Goal: Check status: Check status

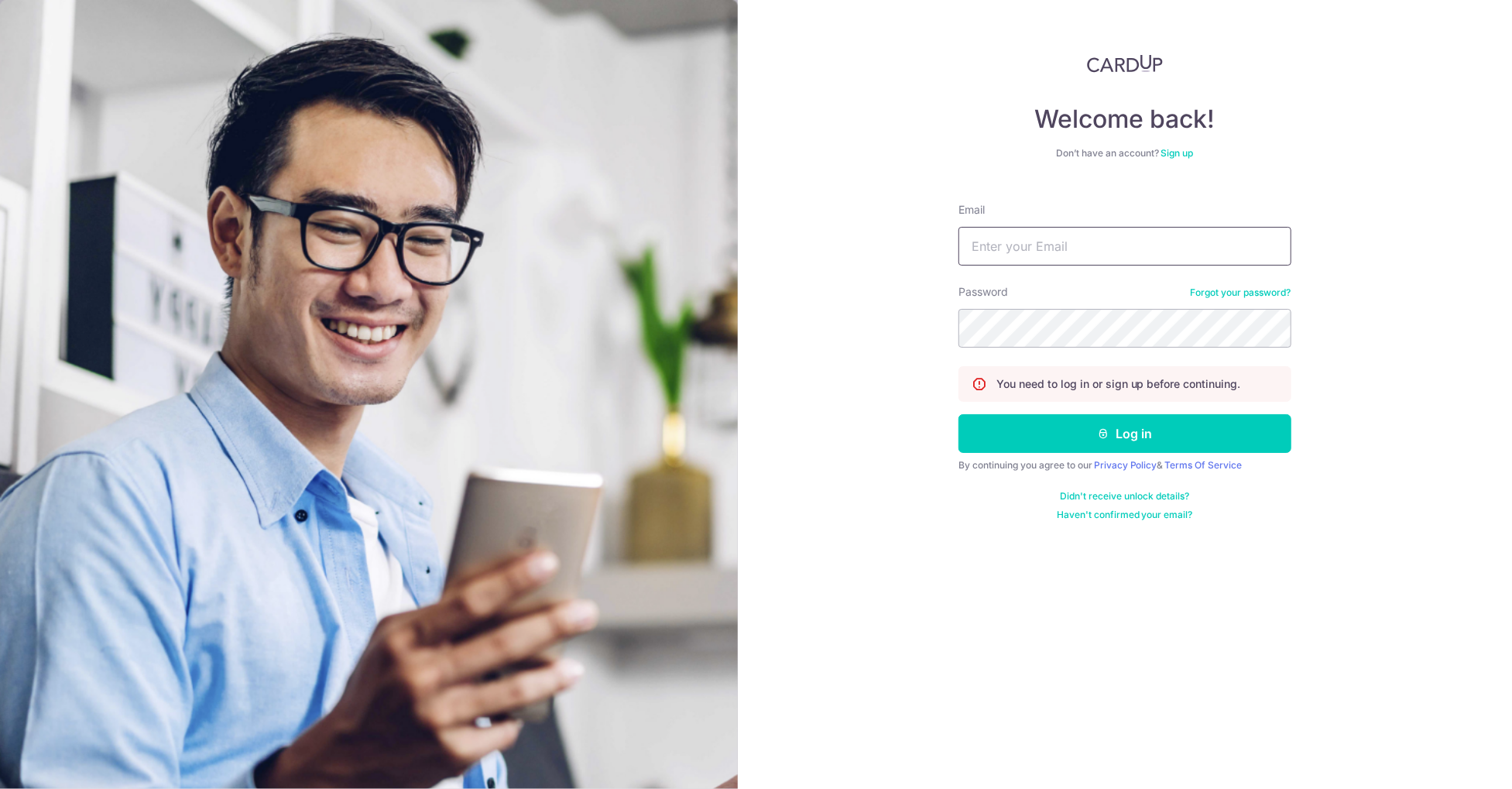
click at [1011, 247] on input "Email" at bounding box center [1125, 245] width 333 height 39
type input "[PERSON_NAME][EMAIL_ADDRESS][DOMAIN_NAME]"
click at [1113, 413] on form "Email tiffany.owyc@gmail.com Password Forgot your password? You need to log in …" at bounding box center [1125, 356] width 333 height 330
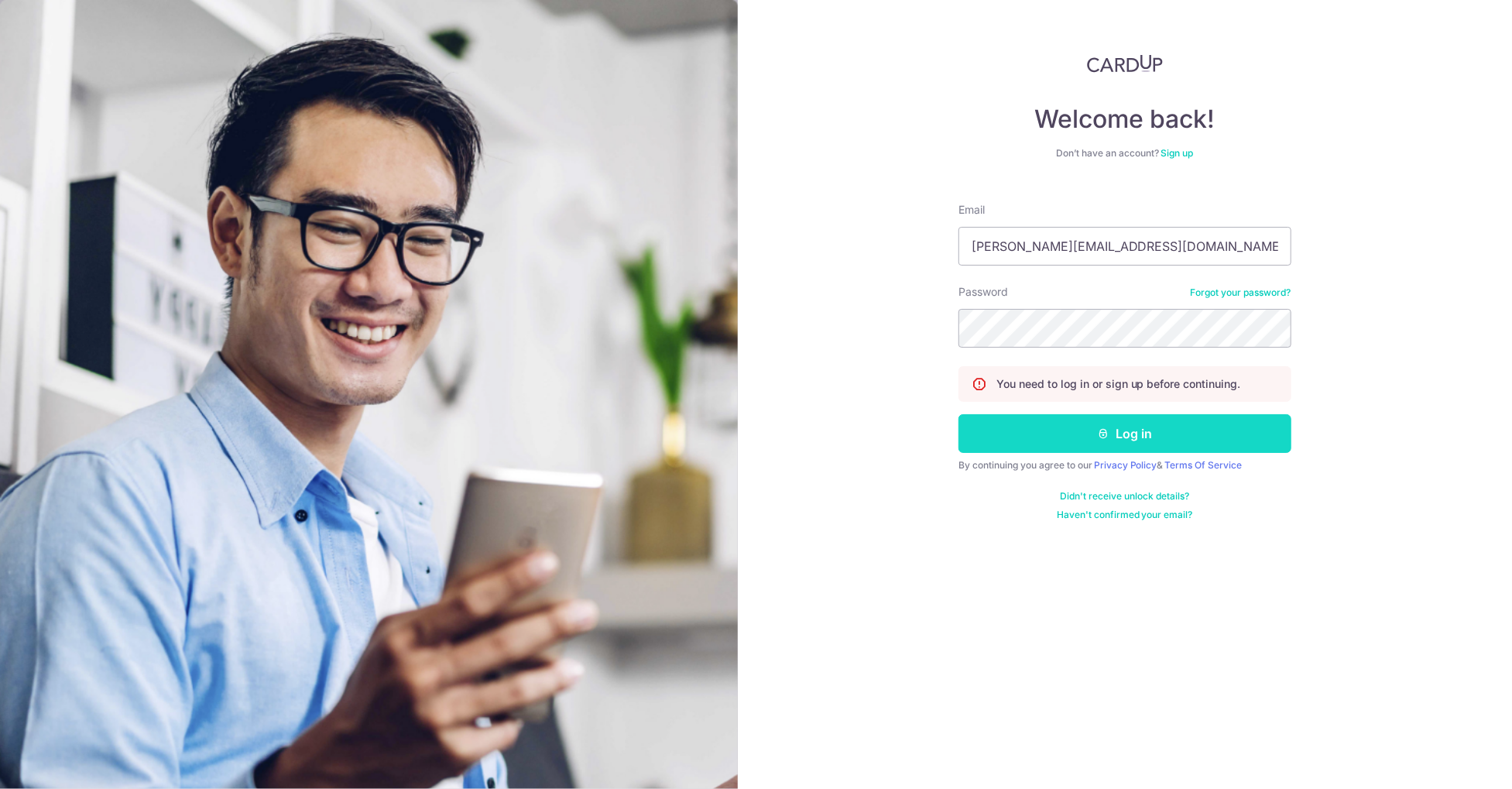
click at [1116, 431] on button "Log in" at bounding box center [1125, 433] width 333 height 39
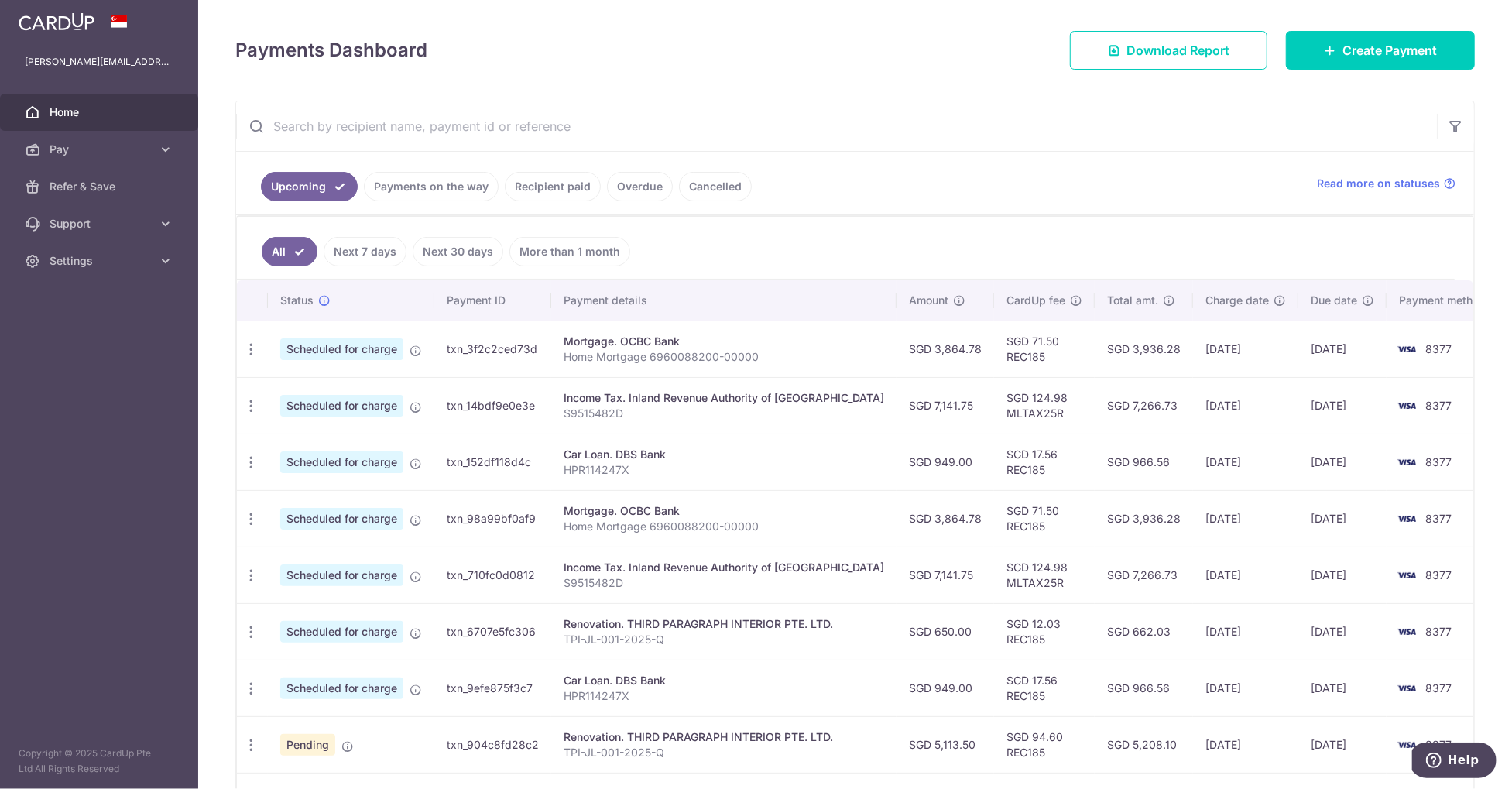
scroll to position [208, 0]
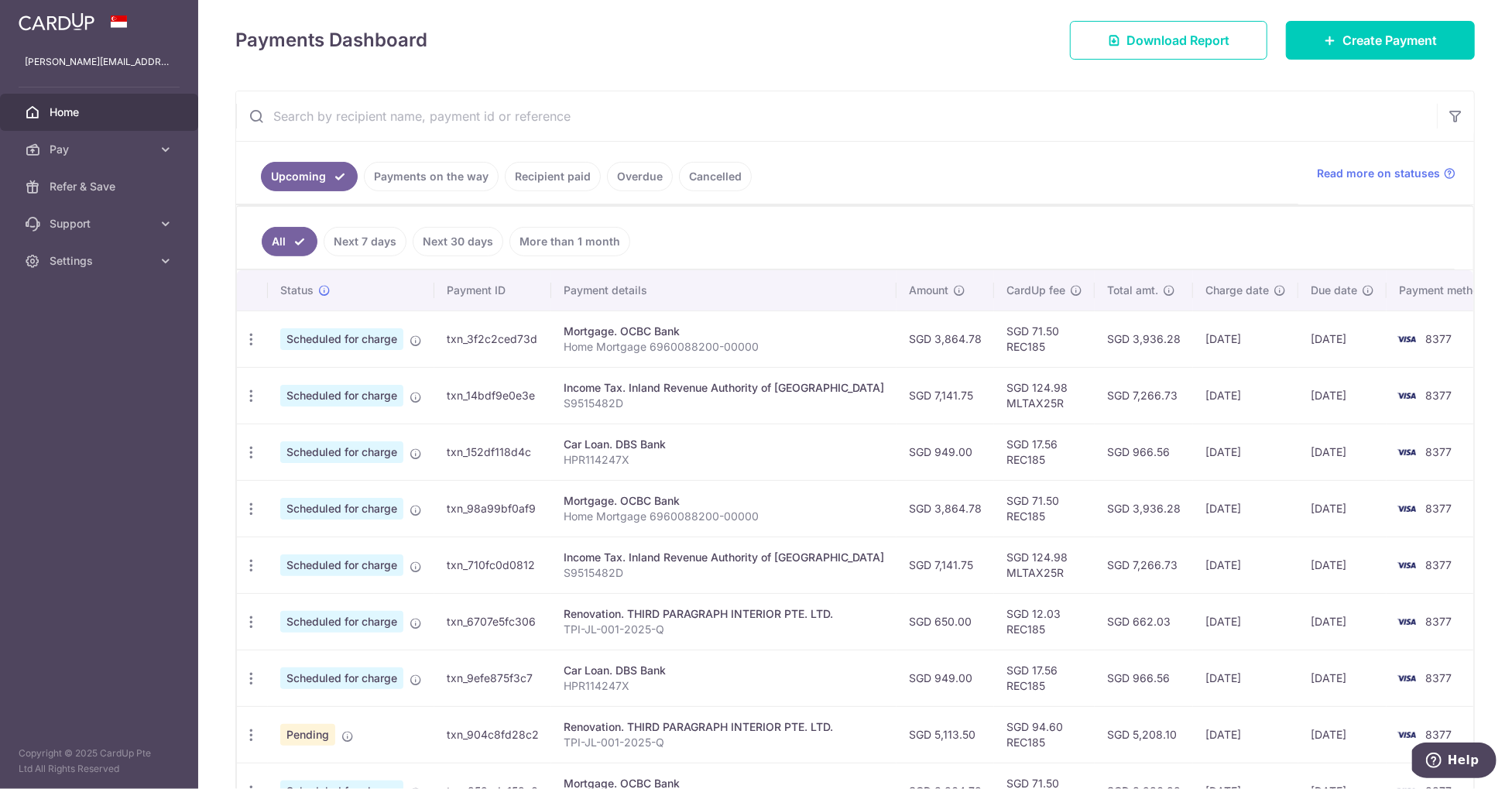
click at [459, 174] on link "Payments on the way" at bounding box center [431, 176] width 134 height 30
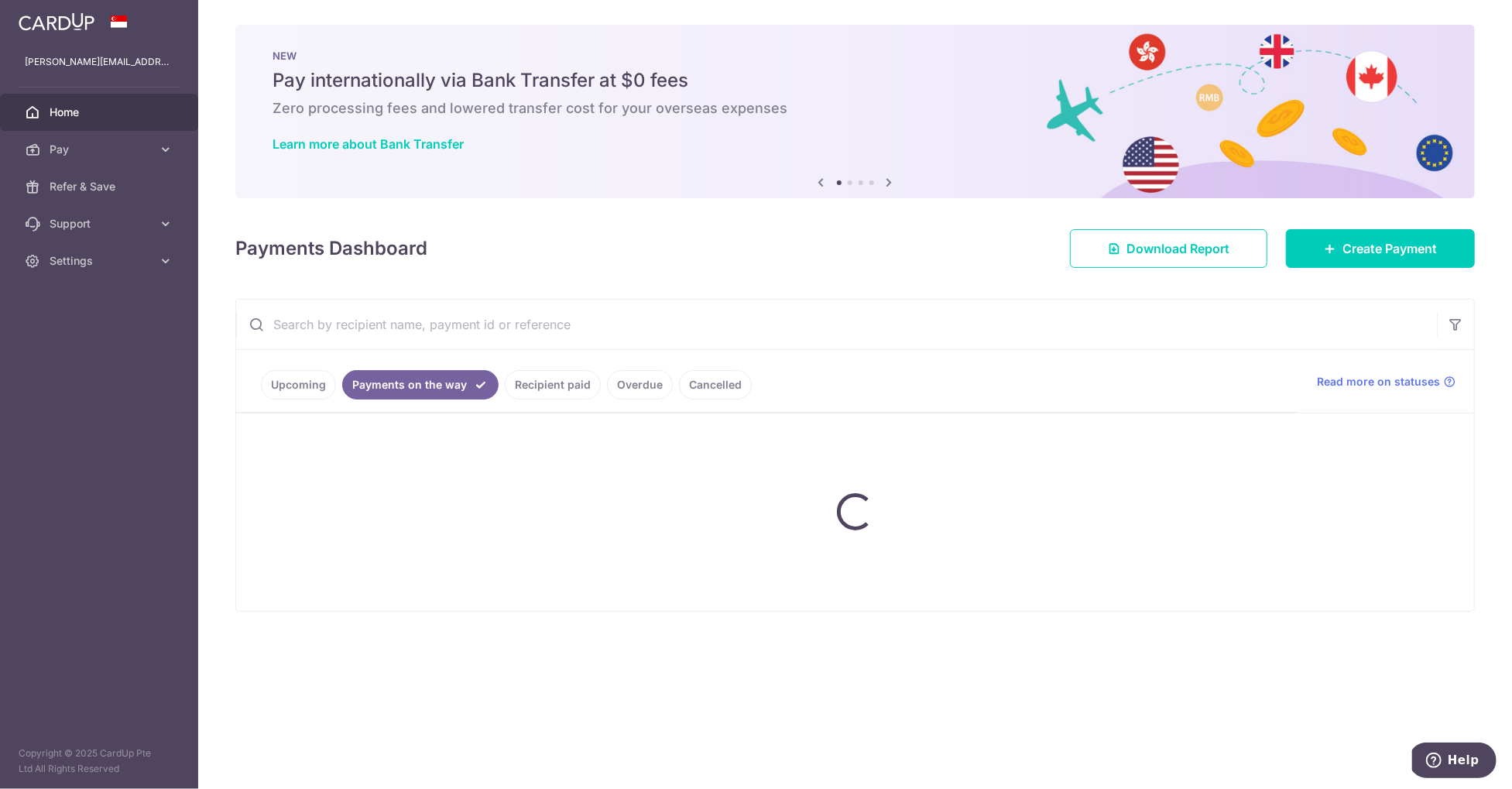
scroll to position [0, 0]
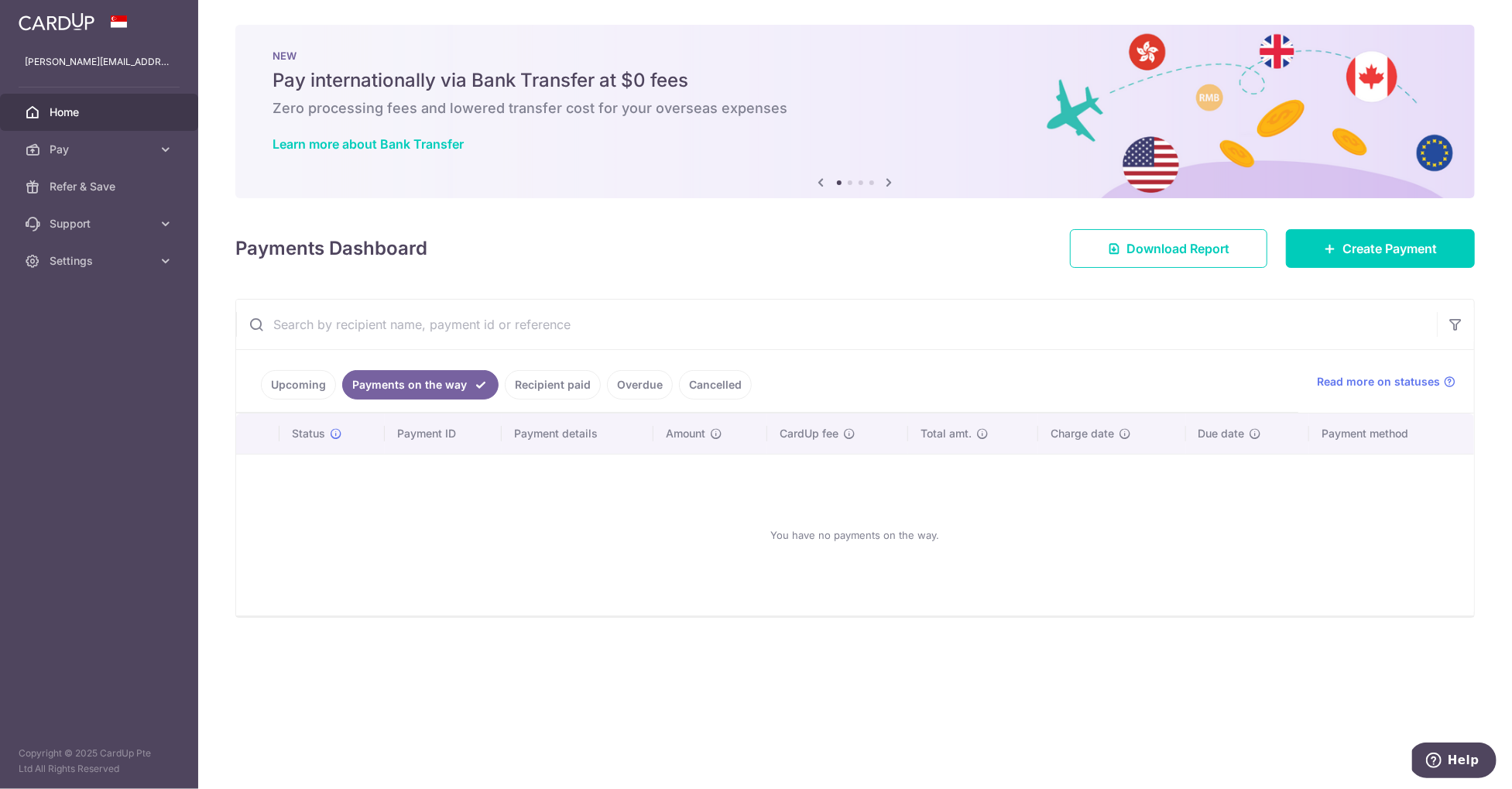
click at [529, 388] on link "Recipient paid" at bounding box center [552, 384] width 96 height 30
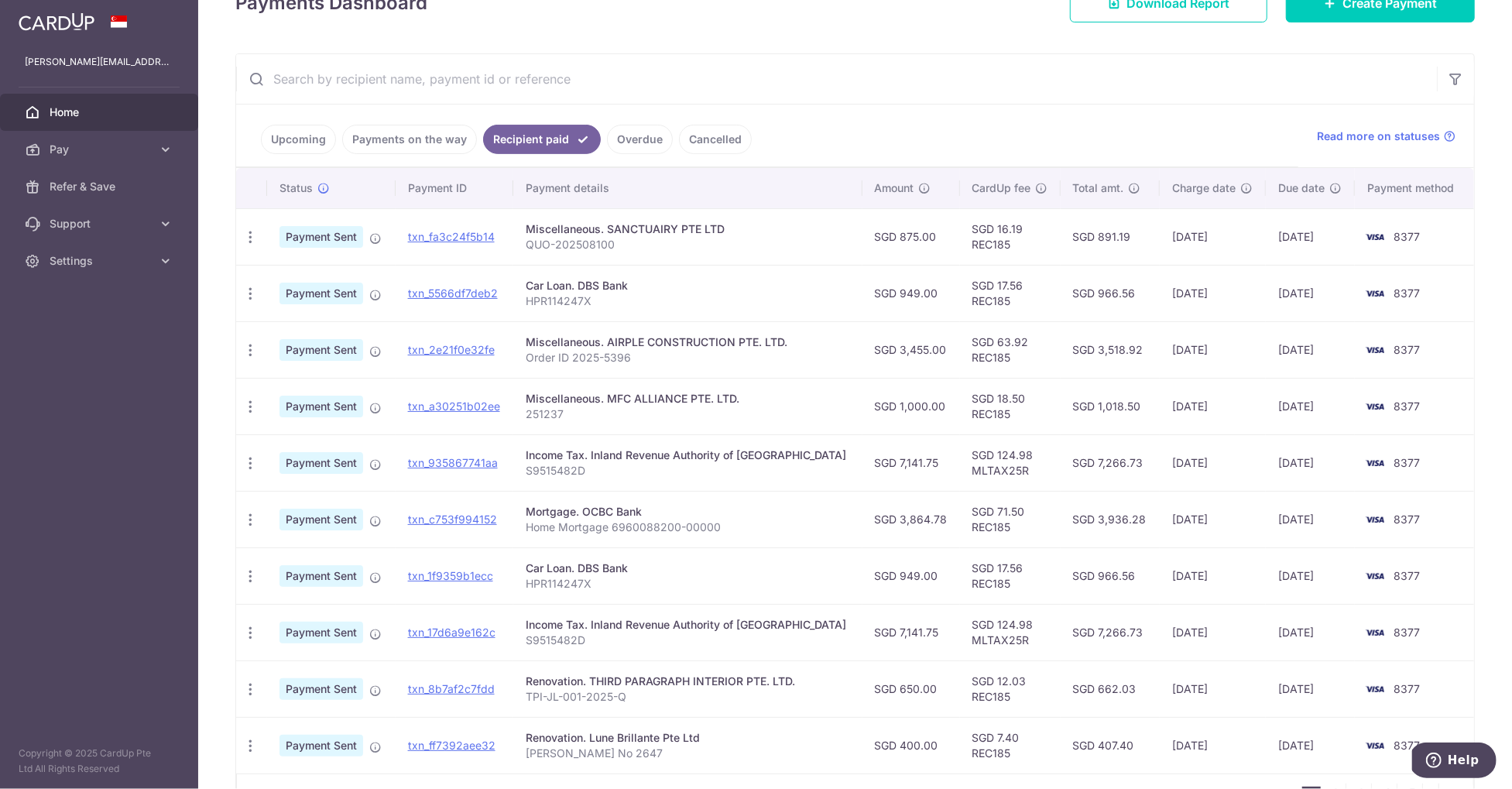
scroll to position [249, 0]
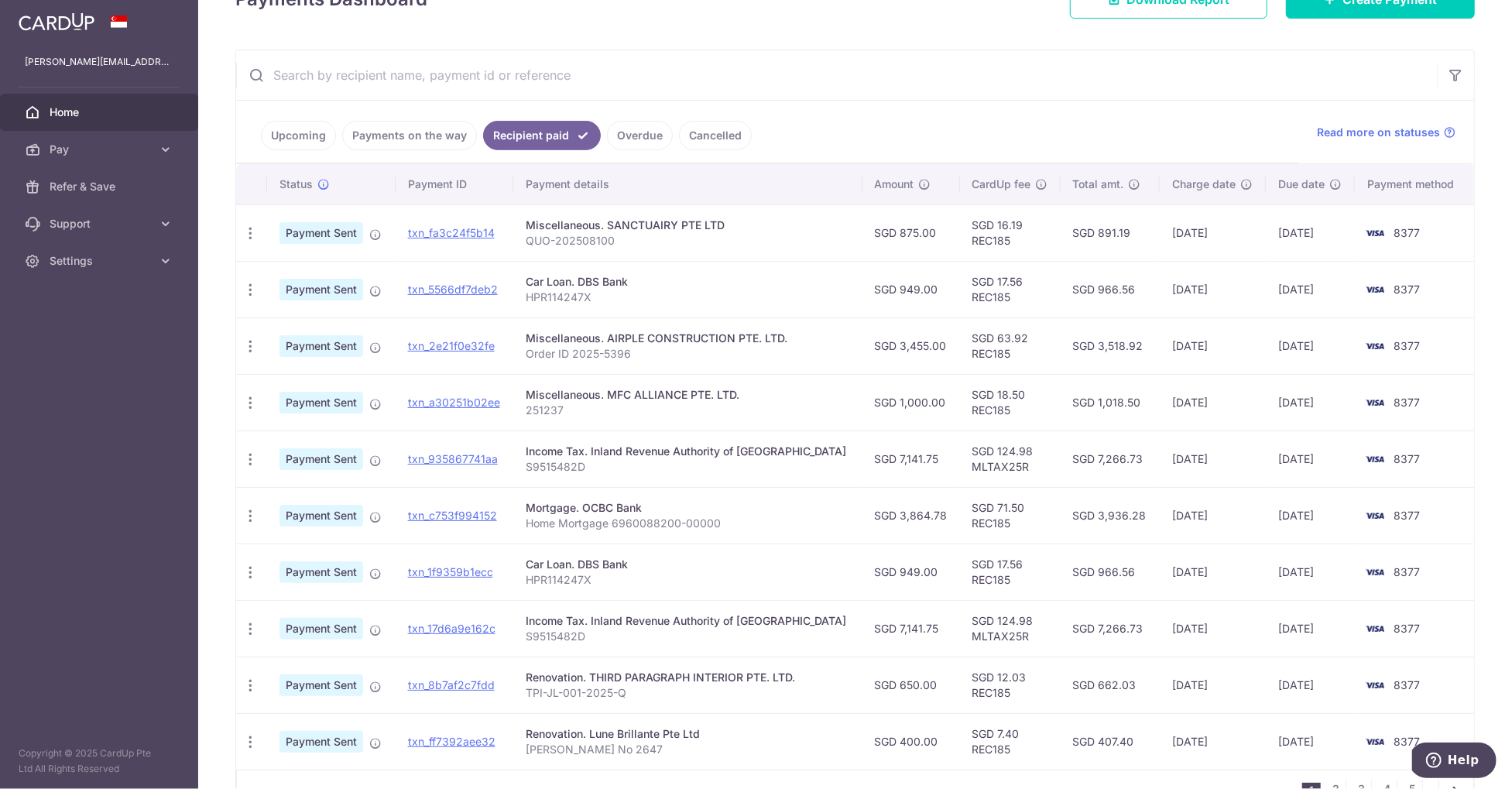
click at [405, 140] on link "Payments on the way" at bounding box center [409, 135] width 134 height 30
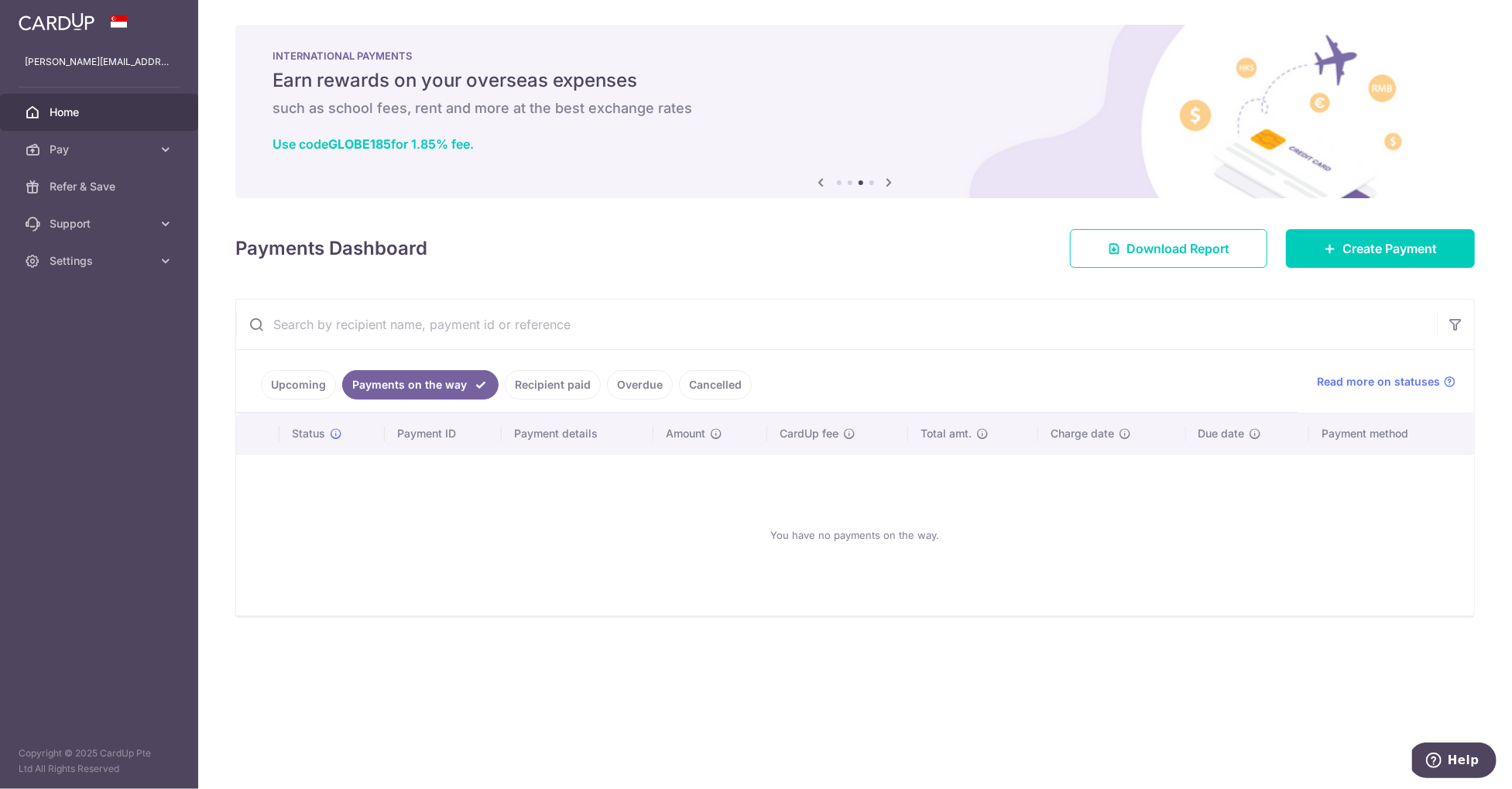
click at [312, 382] on link "Upcoming" at bounding box center [298, 384] width 75 height 30
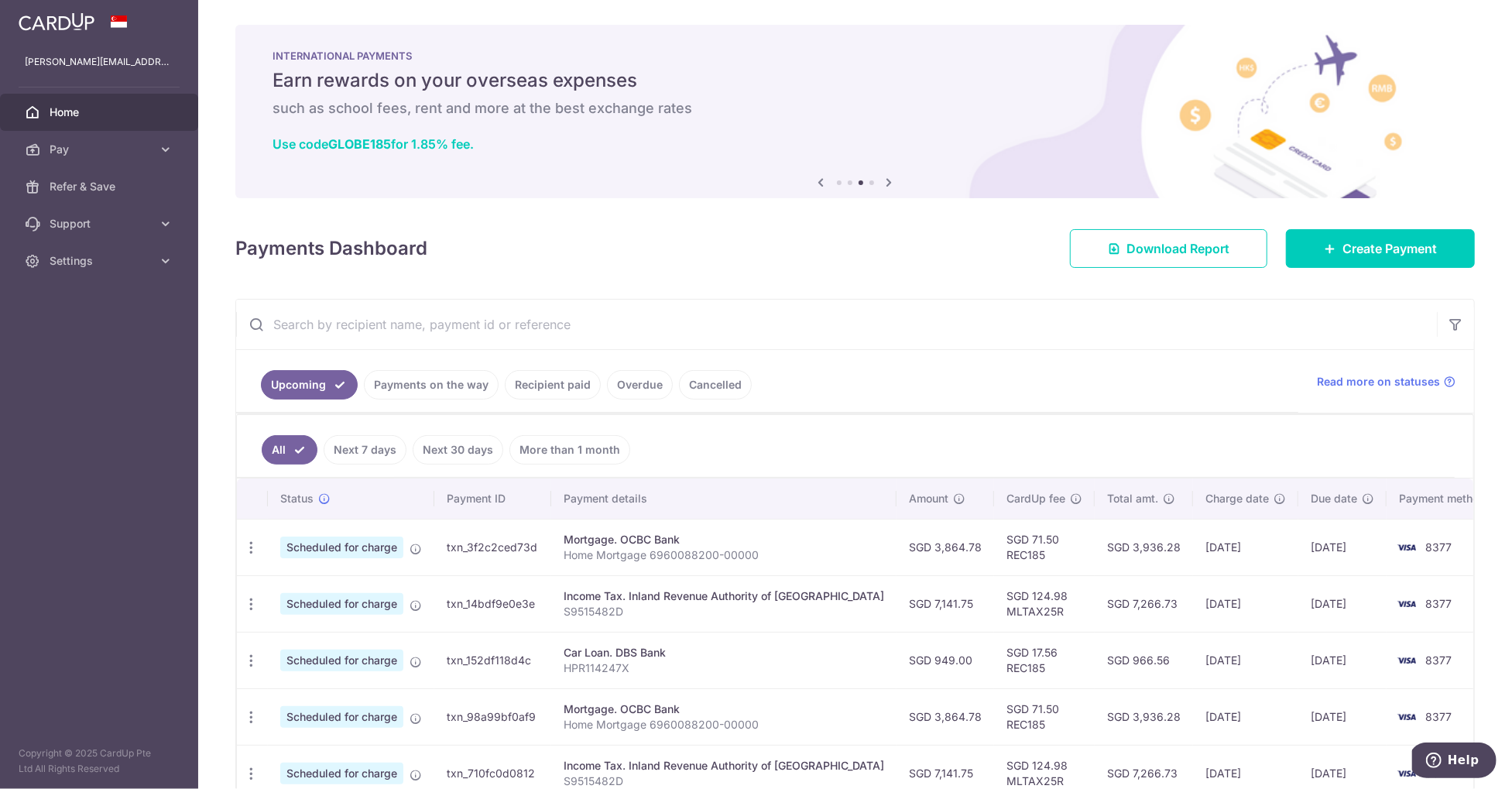
click at [528, 383] on link "Recipient paid" at bounding box center [552, 384] width 96 height 30
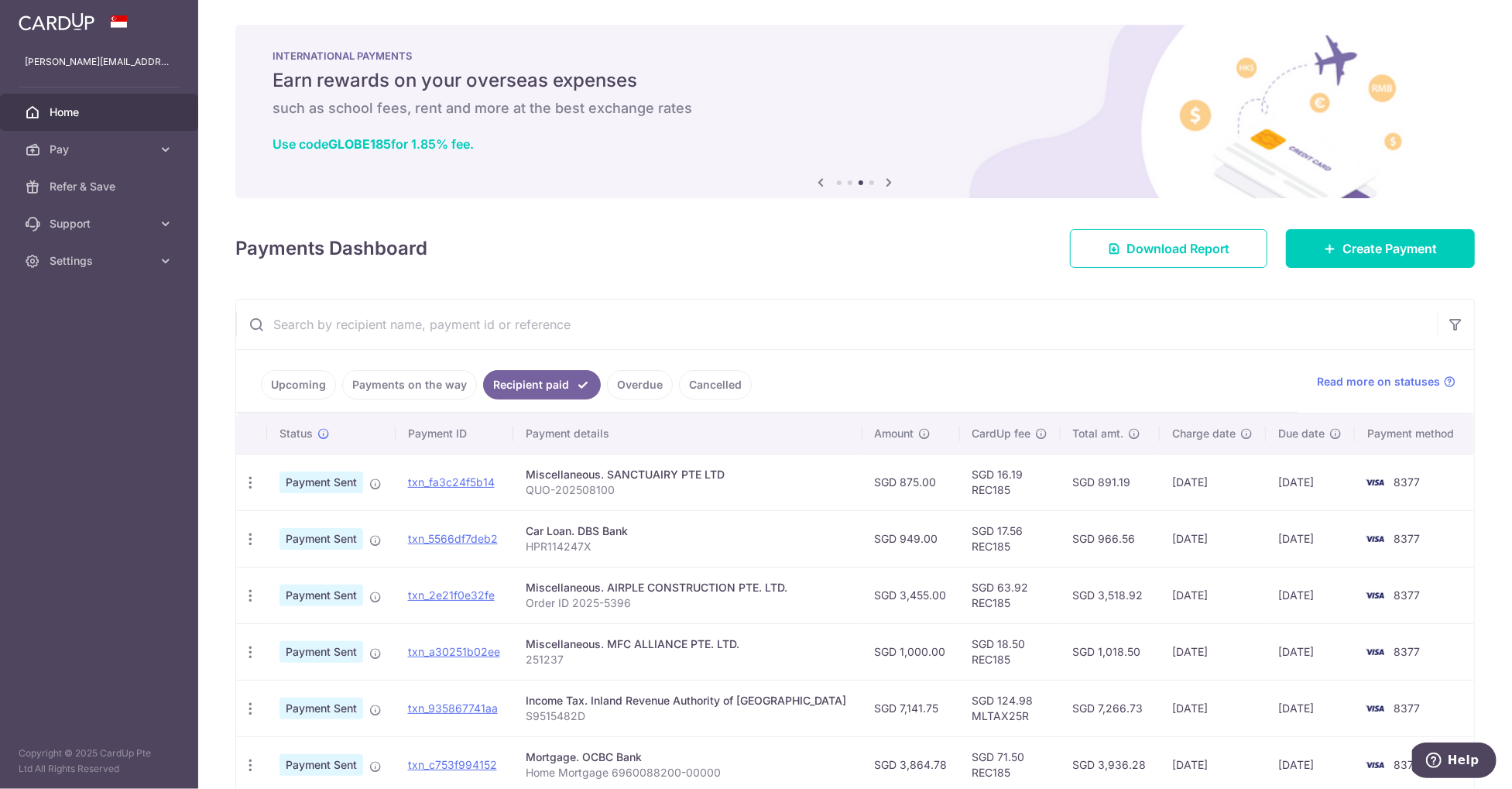
click at [301, 381] on link "Upcoming" at bounding box center [298, 384] width 75 height 30
